Goal: Transaction & Acquisition: Purchase product/service

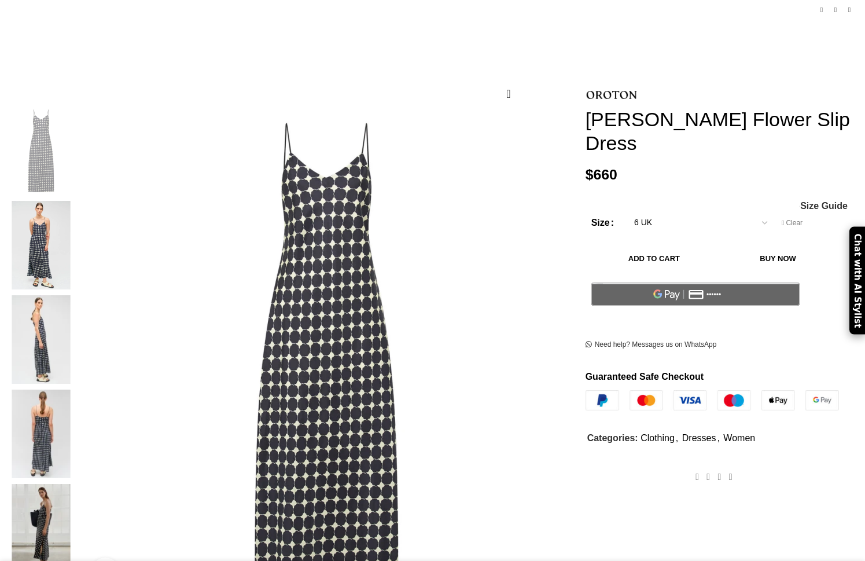
scroll to position [134, 0]
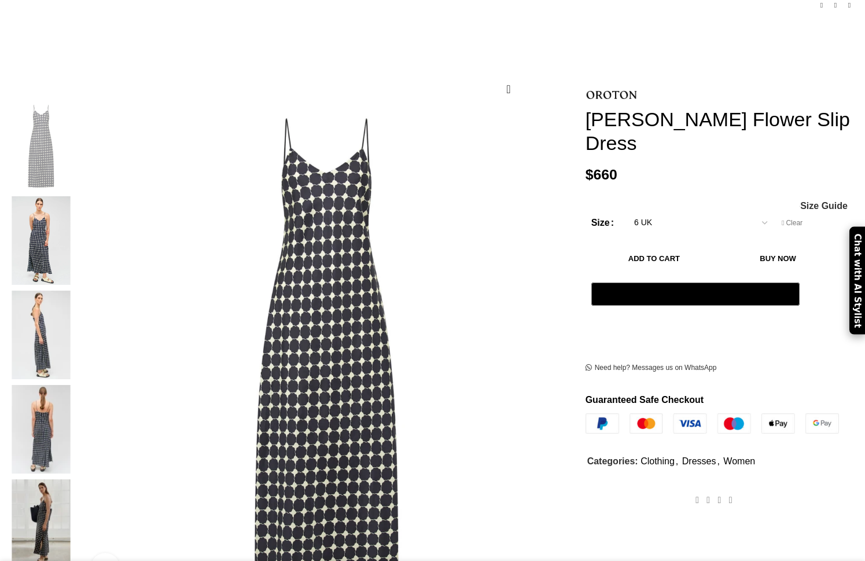
click at [76, 196] on img at bounding box center [41, 240] width 71 height 89
click at [76, 290] on img at bounding box center [41, 334] width 71 height 89
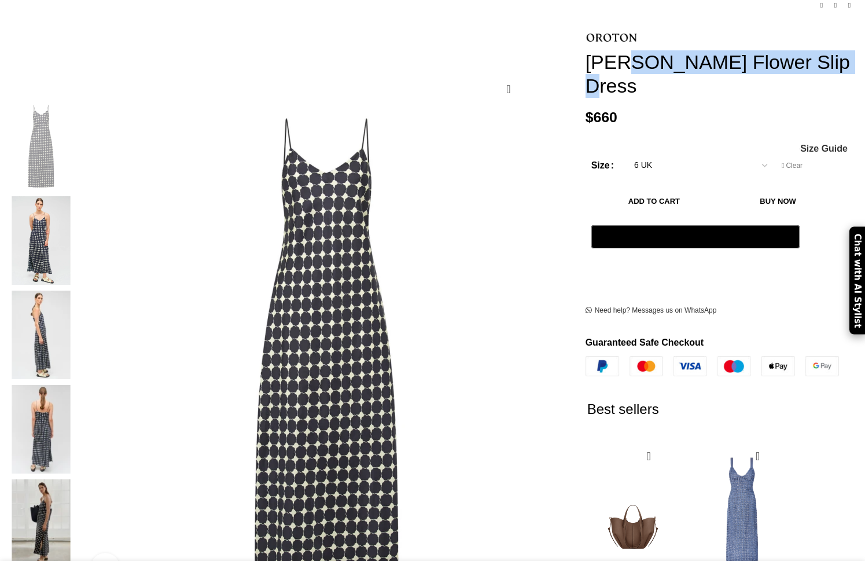
drag, startPoint x: 562, startPoint y: 42, endPoint x: 623, endPoint y: 68, distance: 66.1
click at [623, 68] on h1 "[PERSON_NAME] Flower Slip Dress" at bounding box center [721, 73] width 271 height 47
copy h1 "[PERSON_NAME] Flower Slip Dress"
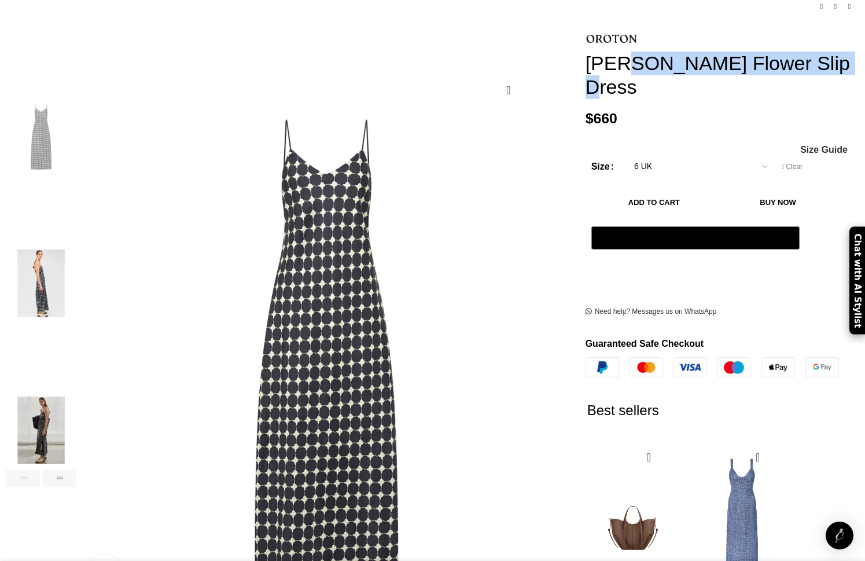
scroll to position [0, 121]
click at [76, 414] on img "5 / 6" at bounding box center [41, 430] width 71 height 68
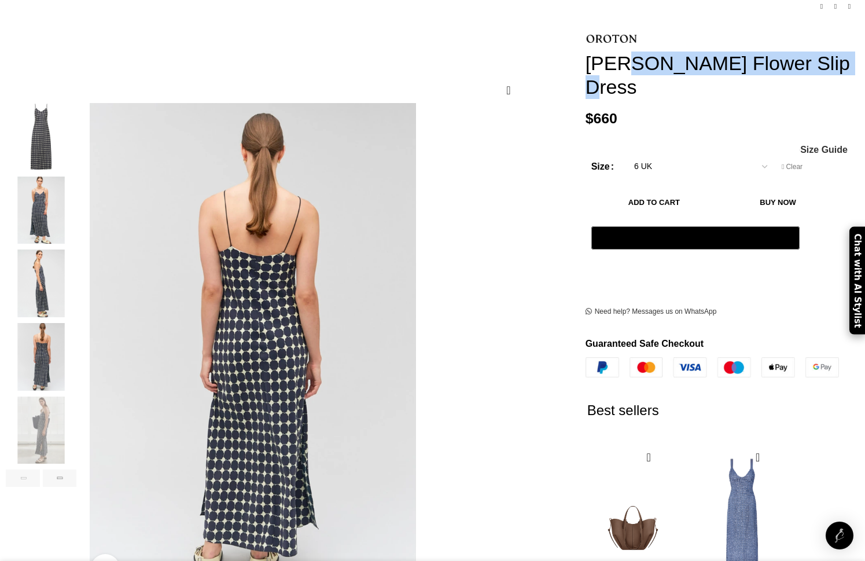
scroll to position [0, 244]
click at [76, 103] on img "1 / 6" at bounding box center [41, 137] width 71 height 68
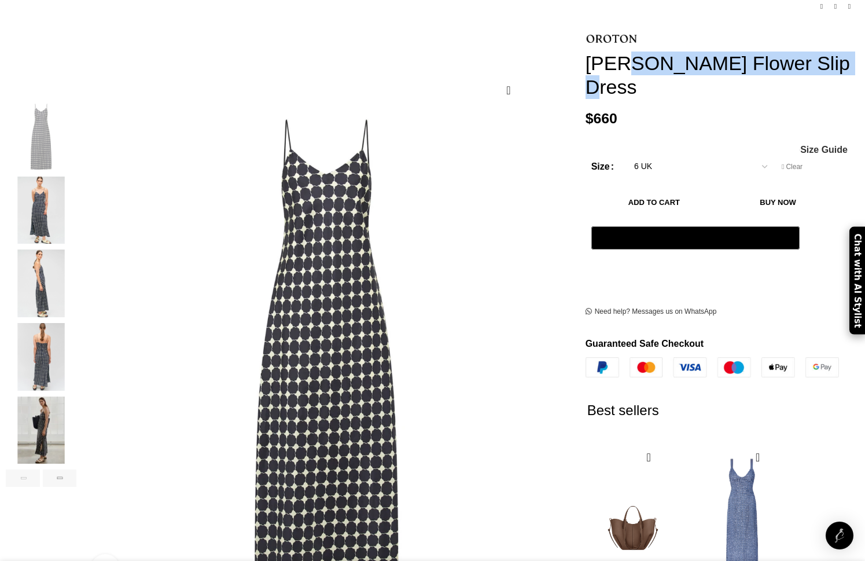
click at [76, 205] on img "2 / 6" at bounding box center [41, 210] width 71 height 68
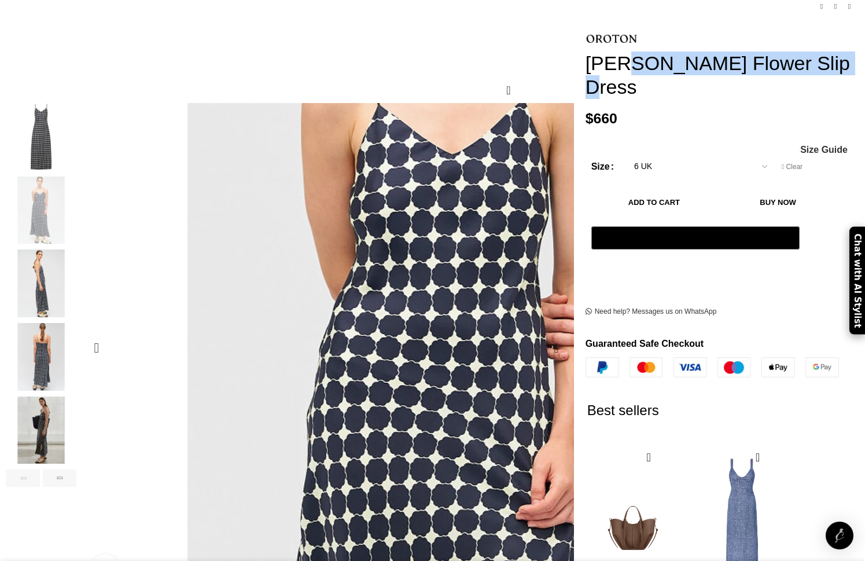
scroll to position [0, 365]
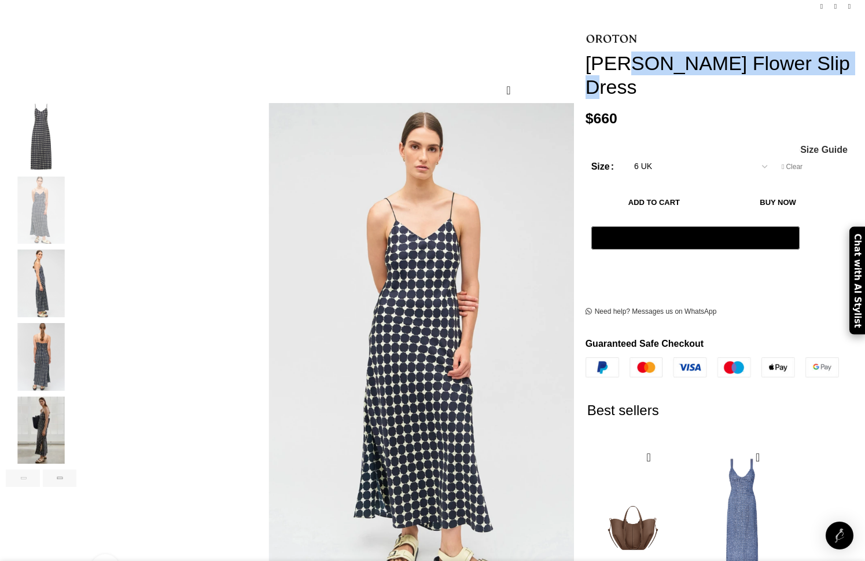
click at [76, 270] on img "3 / 6" at bounding box center [41, 283] width 71 height 68
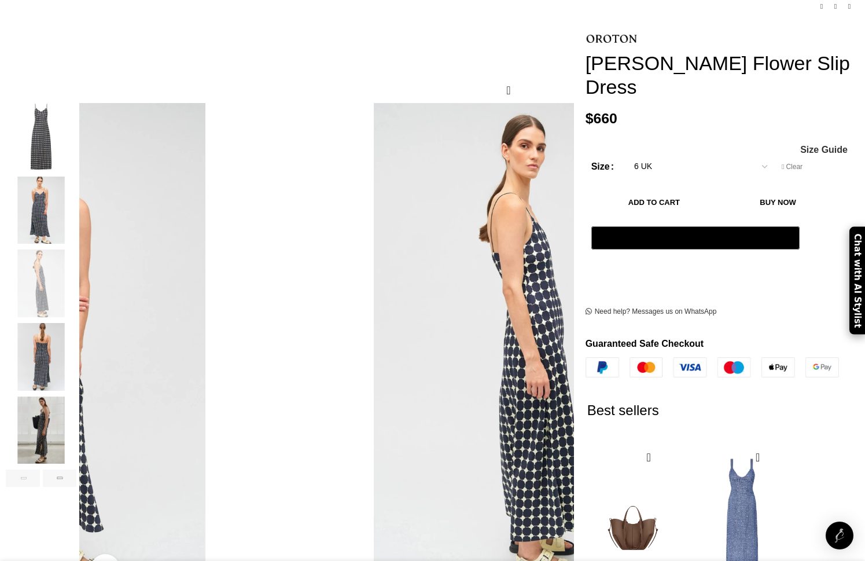
click at [76, 334] on img "4 / 6" at bounding box center [41, 357] width 71 height 68
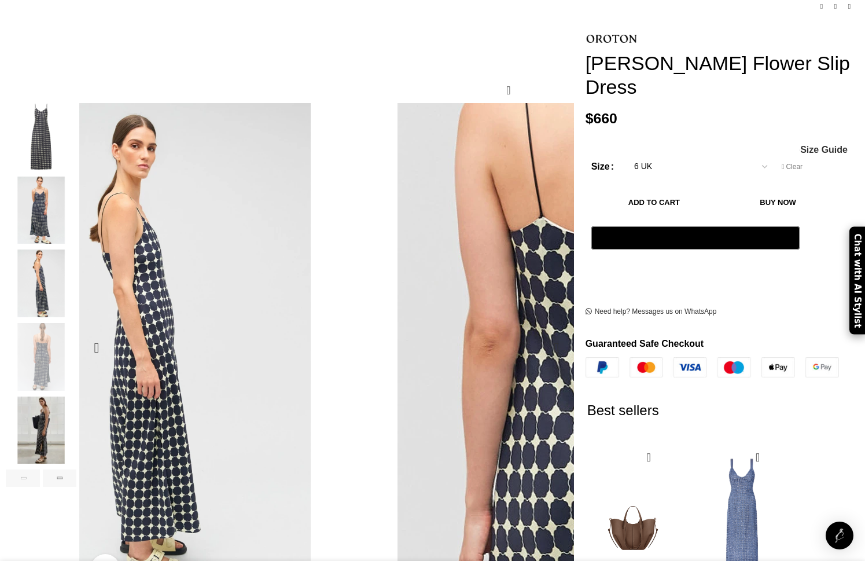
scroll to position [0, 487]
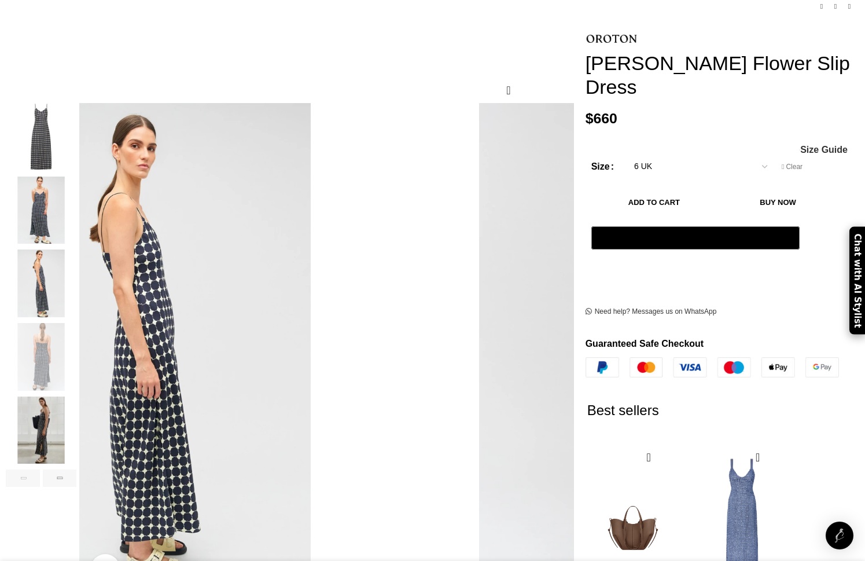
click at [76, 416] on img "5 / 6" at bounding box center [41, 430] width 71 height 68
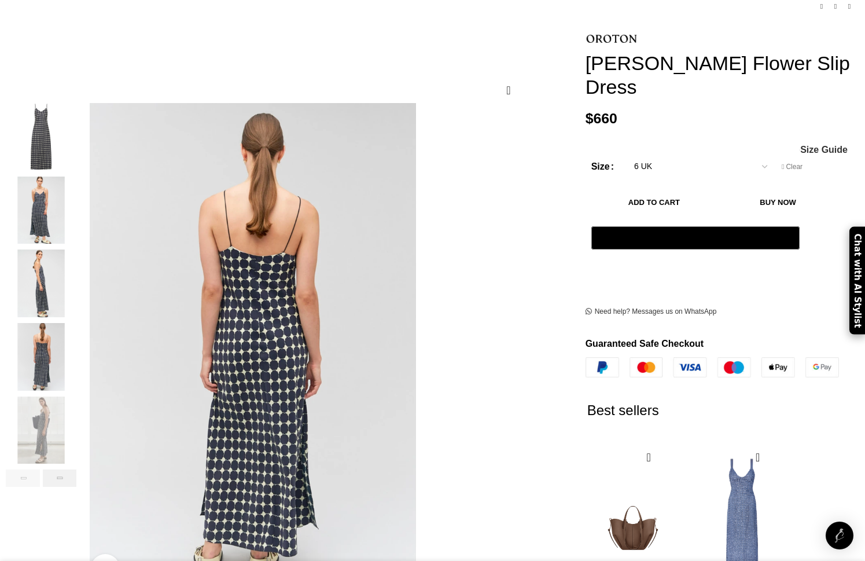
click at [77, 469] on div "Next slide" at bounding box center [60, 477] width 34 height 17
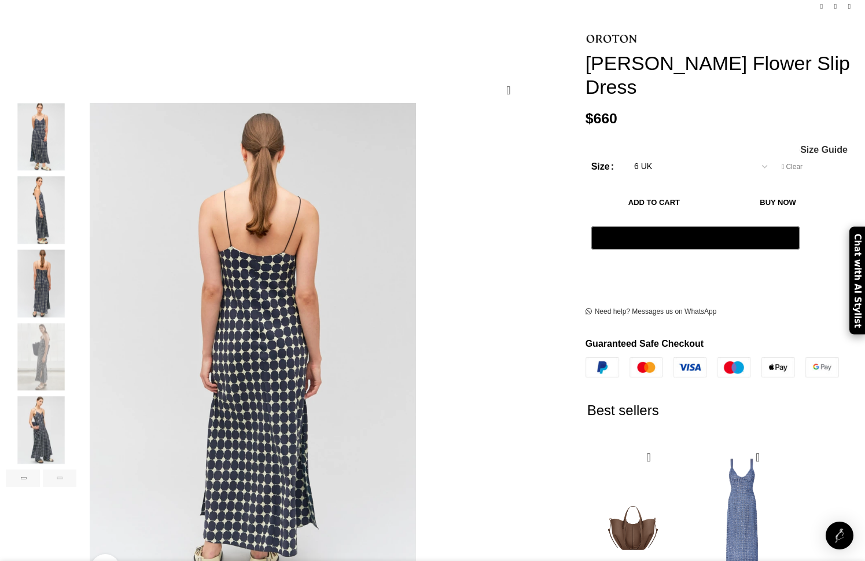
click at [76, 413] on img "6 / 6" at bounding box center [41, 430] width 71 height 68
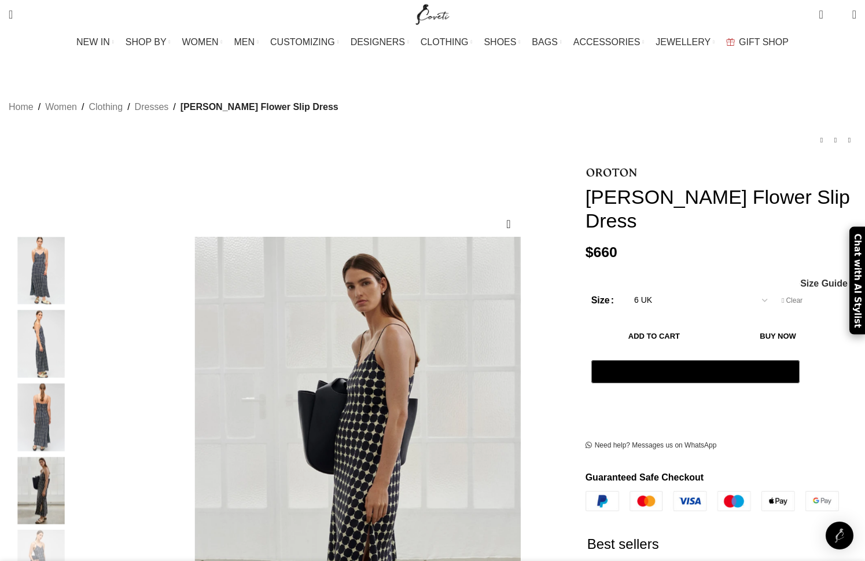
scroll to position [0, 1096]
